Goal: Find specific page/section: Find specific page/section

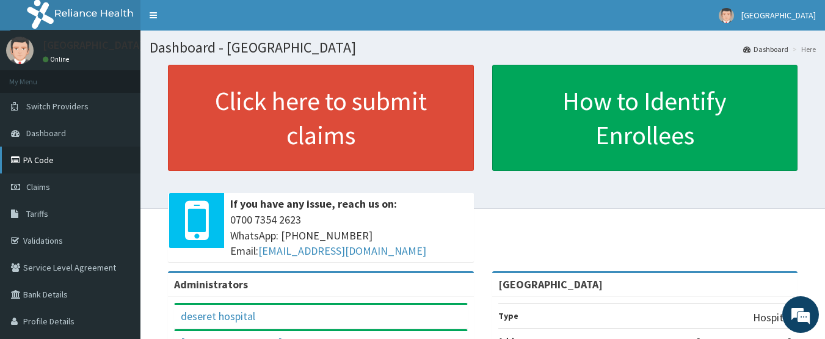
click at [96, 159] on link "PA Code" at bounding box center [70, 160] width 141 height 27
click at [56, 183] on link "Claims" at bounding box center [70, 187] width 141 height 27
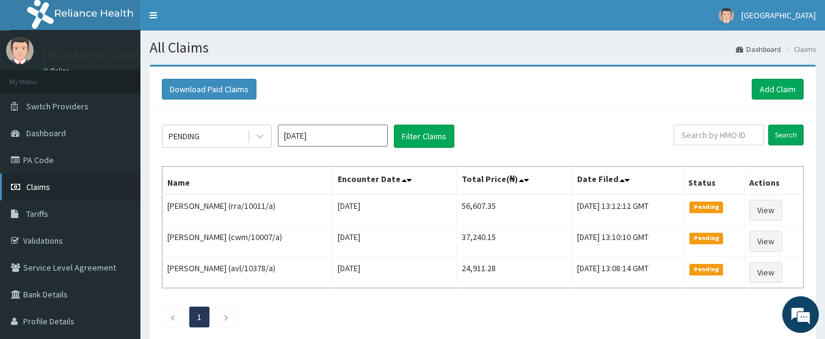
click at [65, 182] on link "Claims" at bounding box center [70, 187] width 141 height 27
click at [64, 211] on link "Tariffs" at bounding box center [70, 213] width 141 height 27
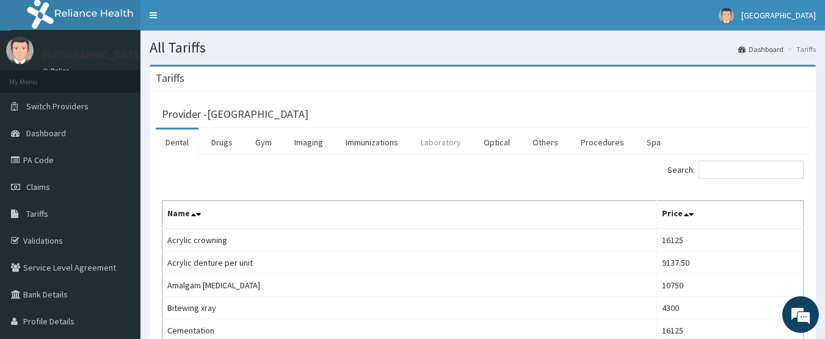
click at [444, 144] on link "Laboratory" at bounding box center [441, 143] width 60 height 26
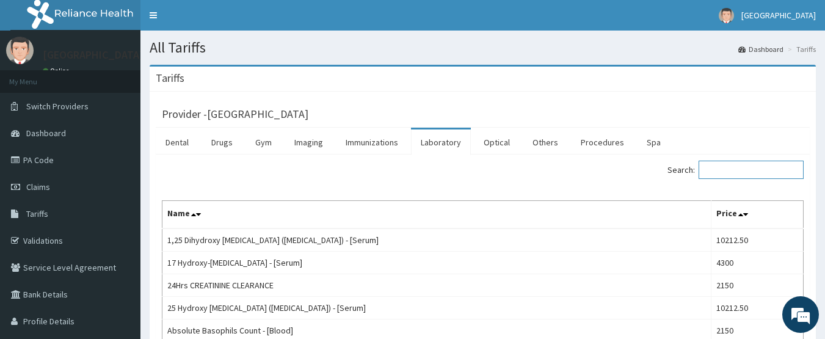
click at [740, 175] on input "Search:" at bounding box center [751, 170] width 105 height 18
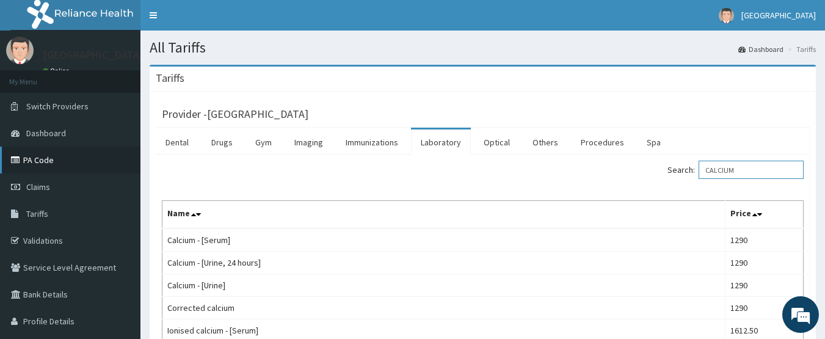
type input "CALCIUM"
click at [35, 163] on link "PA Code" at bounding box center [70, 160] width 141 height 27
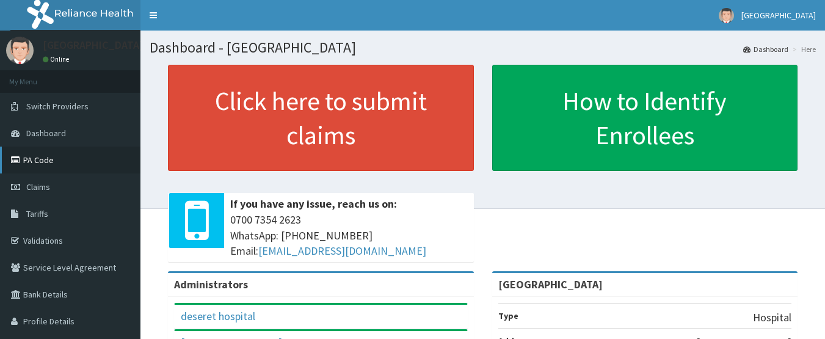
click at [57, 156] on link "PA Code" at bounding box center [70, 160] width 141 height 27
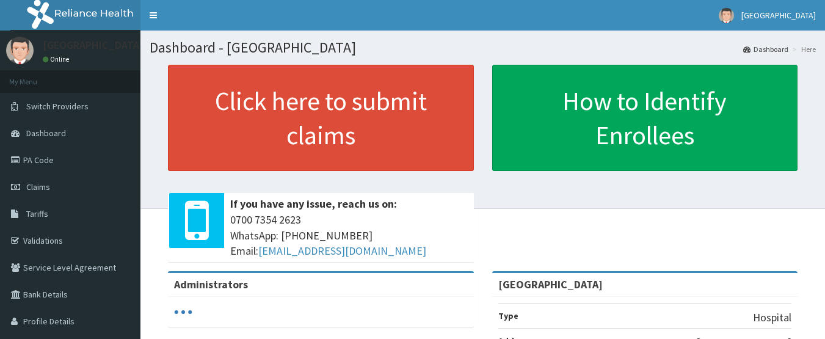
click at [64, 156] on link "PA Code" at bounding box center [70, 160] width 141 height 27
